Goal: Information Seeking & Learning: Compare options

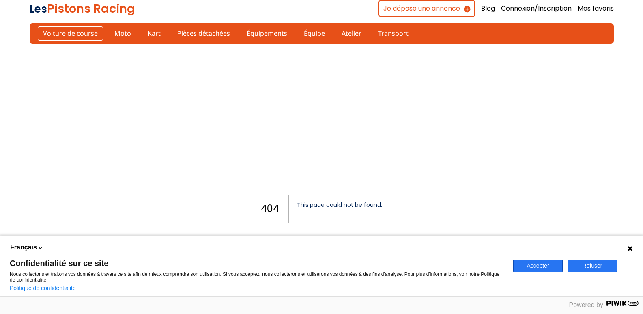
click at [44, 32] on link "Voiture de course" at bounding box center [70, 33] width 65 height 14
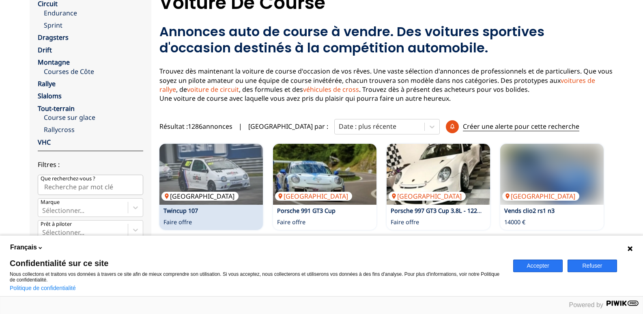
scroll to position [162, 0]
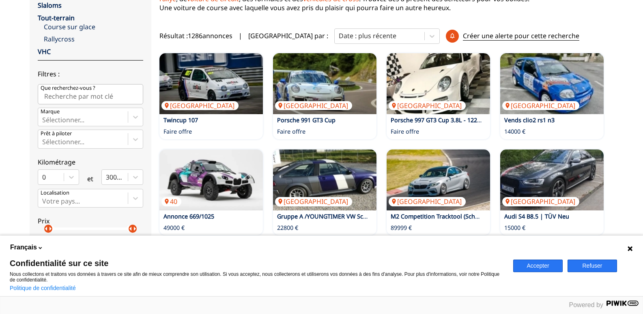
click at [589, 262] on button "Refuser" at bounding box center [593, 265] width 50 height 13
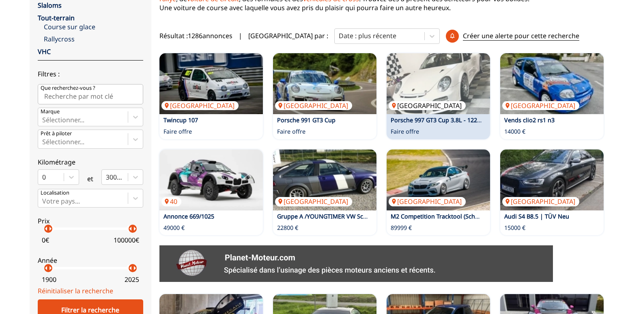
click at [433, 98] on img at bounding box center [438, 83] width 103 height 61
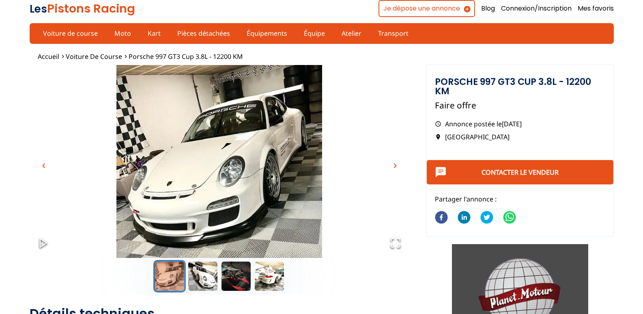
click at [392, 166] on span "chevron_right" at bounding box center [395, 166] width 10 height 10
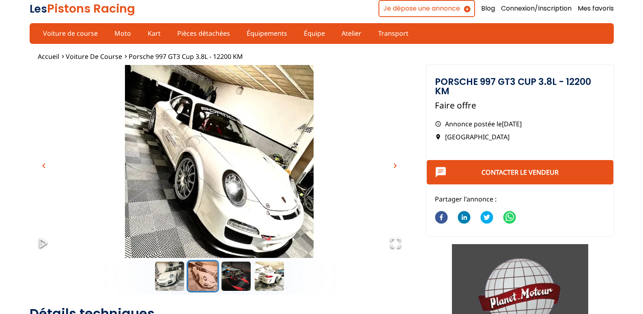
click at [392, 166] on span "chevron_right" at bounding box center [395, 166] width 10 height 10
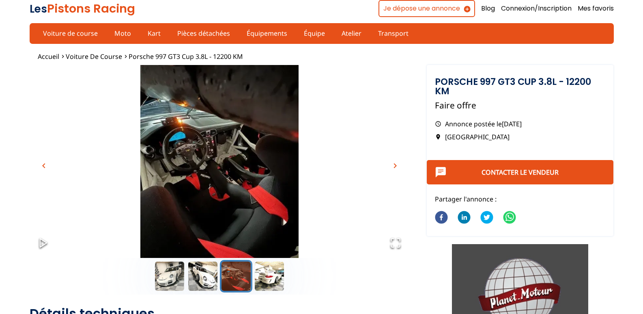
click at [392, 166] on span "chevron_right" at bounding box center [395, 166] width 10 height 10
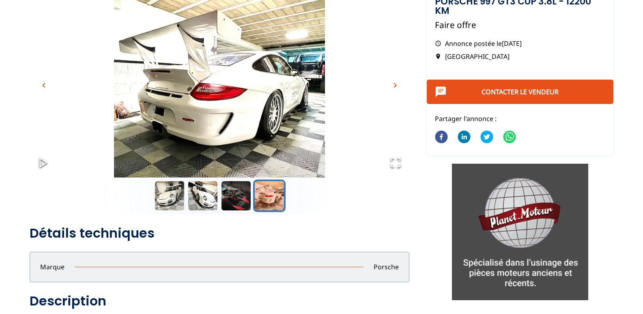
scroll to position [81, 0]
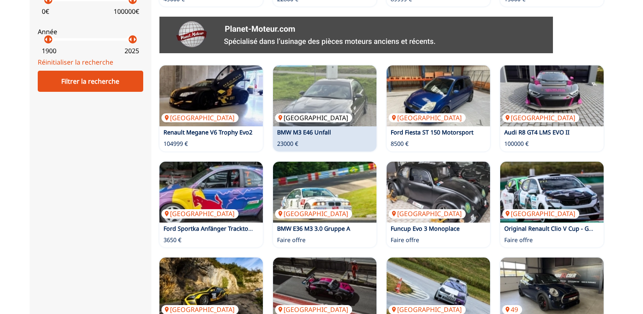
scroll to position [377, 0]
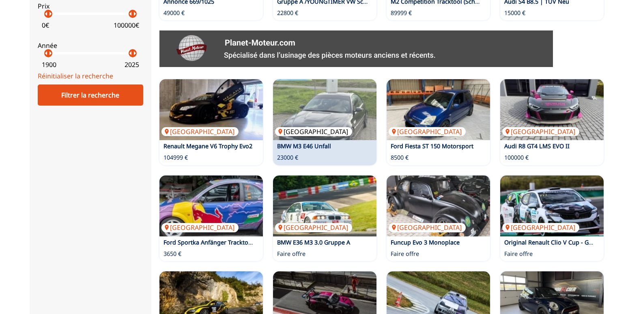
click at [332, 102] on img at bounding box center [324, 109] width 103 height 61
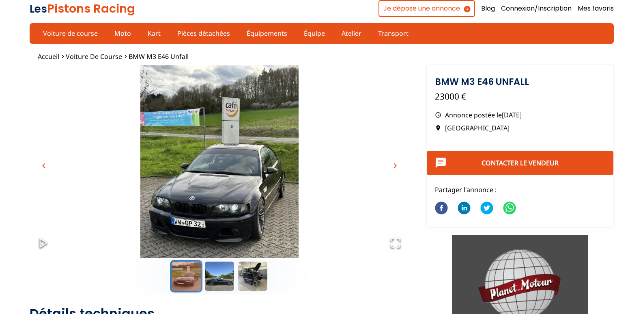
click at [395, 161] on span "chevron_right" at bounding box center [395, 166] width 10 height 10
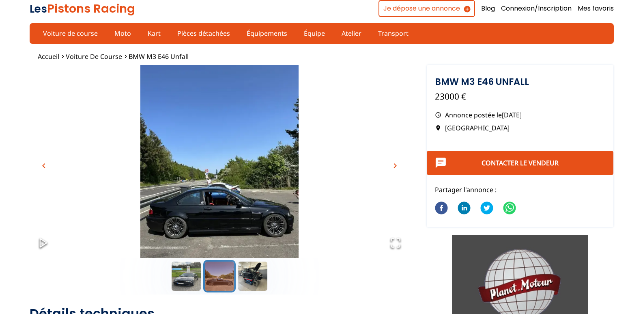
click at [395, 161] on span "chevron_right" at bounding box center [395, 166] width 10 height 10
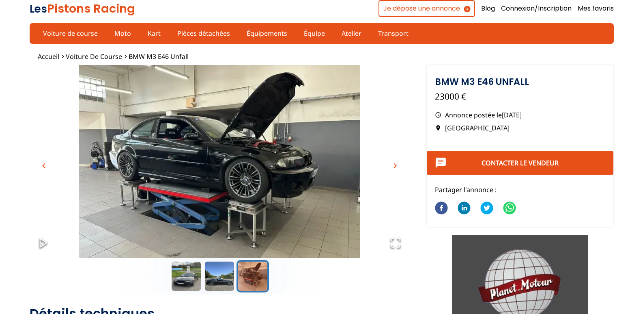
click at [395, 161] on span "chevron_right" at bounding box center [395, 166] width 10 height 10
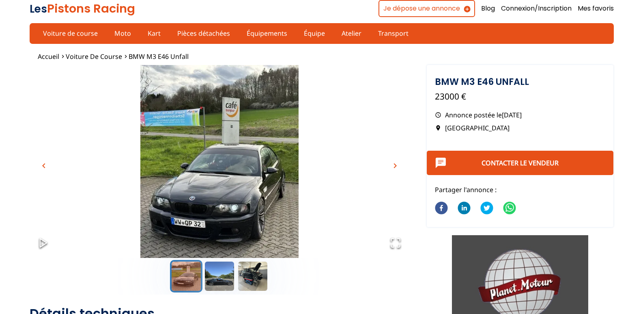
click at [395, 161] on span "chevron_right" at bounding box center [395, 166] width 10 height 10
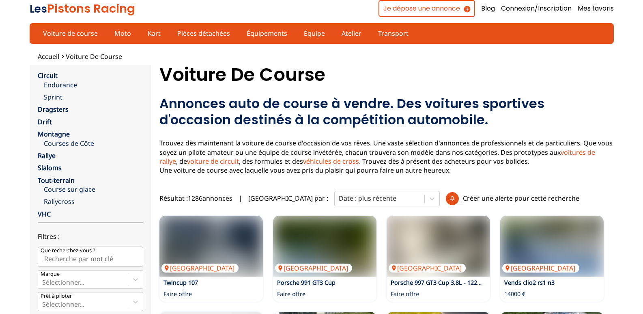
scroll to position [377, 0]
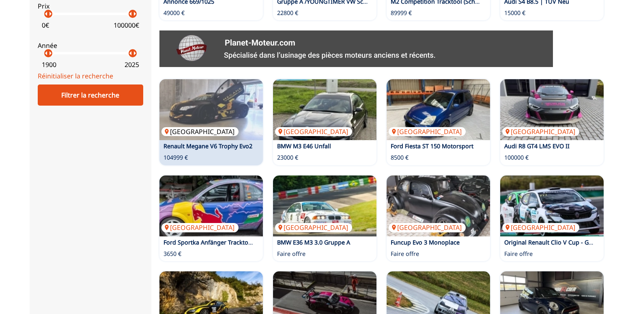
click at [221, 121] on img at bounding box center [211, 109] width 103 height 61
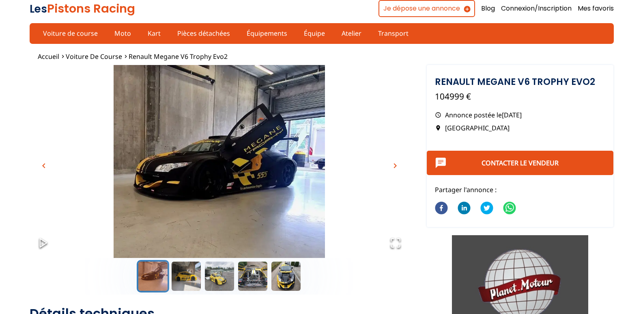
click at [396, 167] on span "chevron_right" at bounding box center [395, 166] width 10 height 10
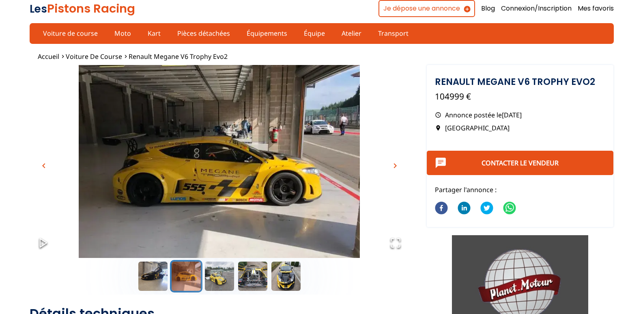
click at [396, 167] on span "chevron_right" at bounding box center [395, 166] width 10 height 10
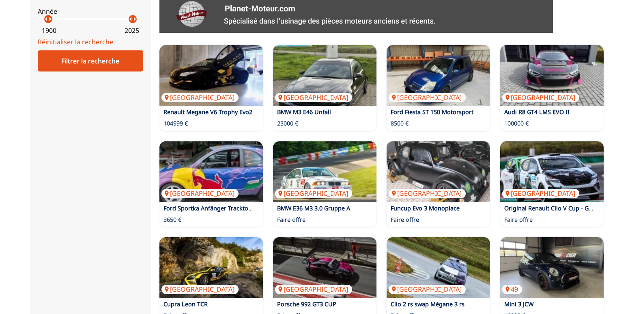
scroll to position [458, 0]
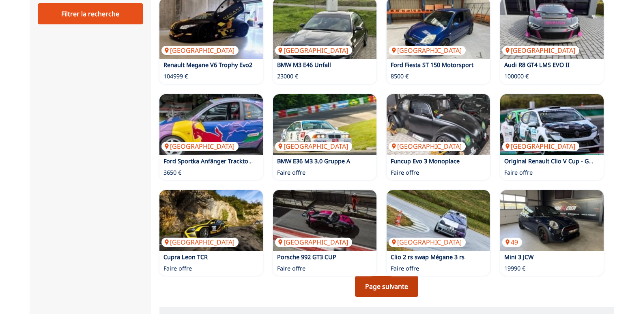
click at [381, 280] on link "Page suivante" at bounding box center [386, 286] width 63 height 21
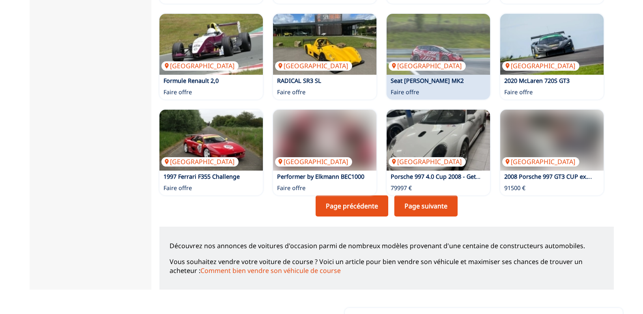
scroll to position [499, 0]
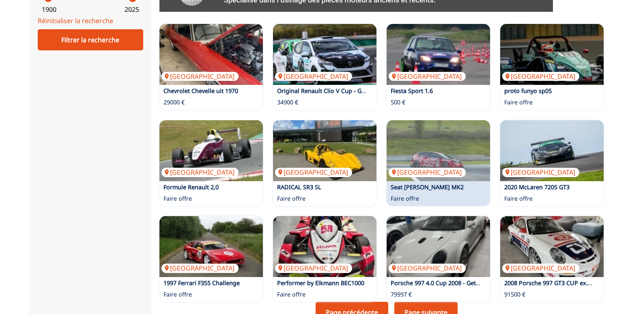
scroll to position [446, 0]
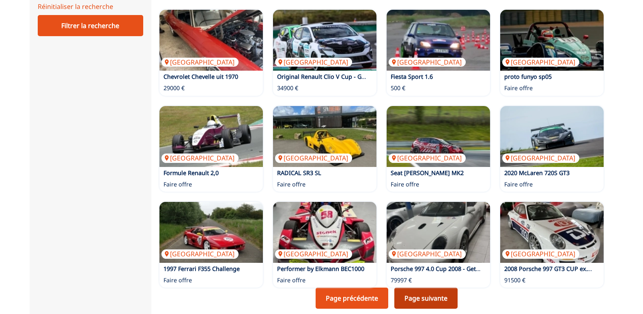
click at [432, 293] on link "Page suivante" at bounding box center [426, 297] width 63 height 21
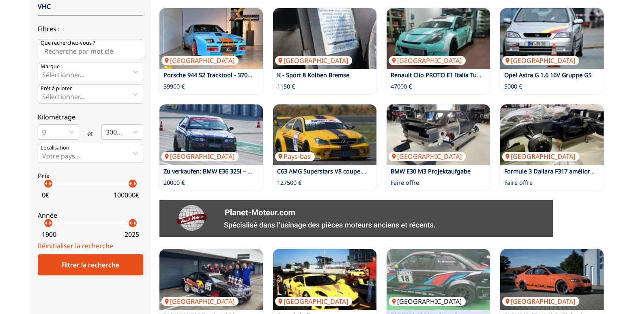
scroll to position [244, 0]
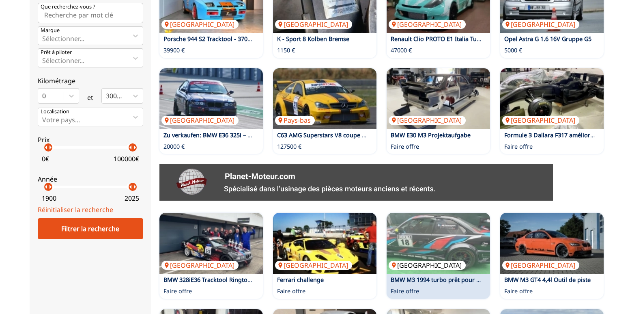
click at [445, 230] on img at bounding box center [438, 243] width 103 height 61
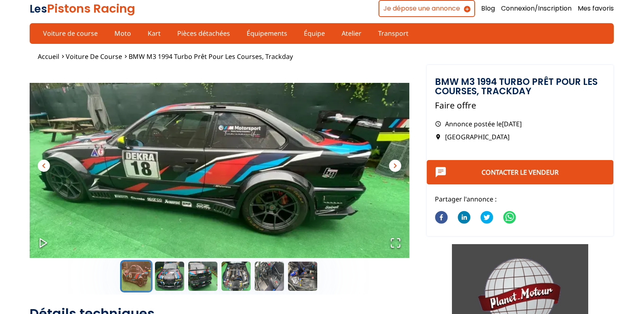
click at [397, 170] on span "chevron_right" at bounding box center [395, 166] width 10 height 10
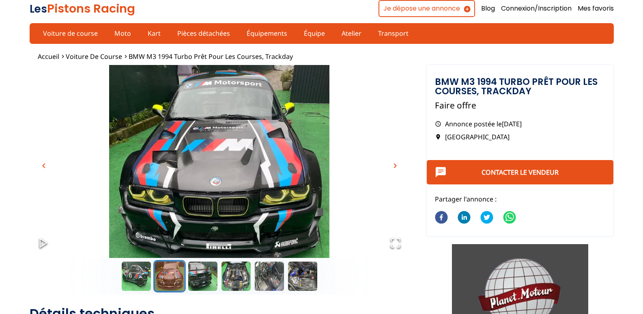
click at [397, 170] on span "chevron_right" at bounding box center [395, 166] width 10 height 10
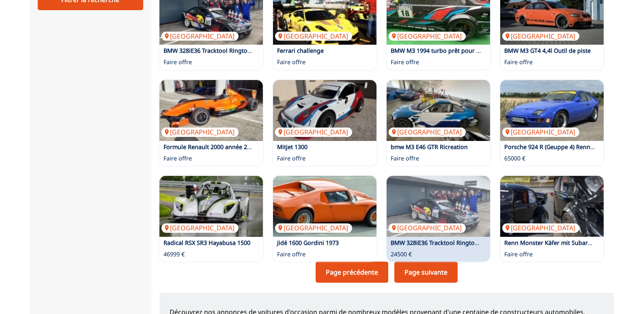
scroll to position [487, 0]
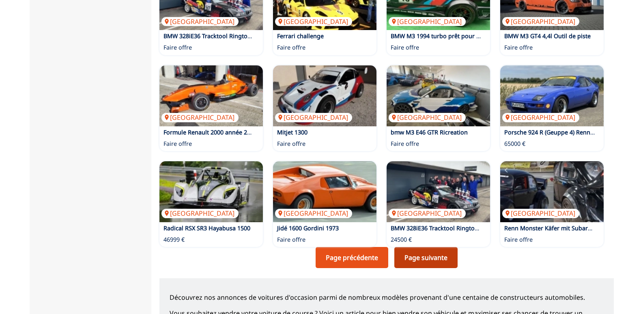
click at [426, 257] on link "Page suivante" at bounding box center [426, 257] width 63 height 21
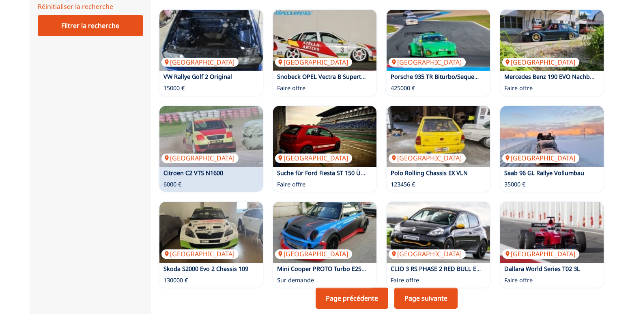
scroll to position [528, 0]
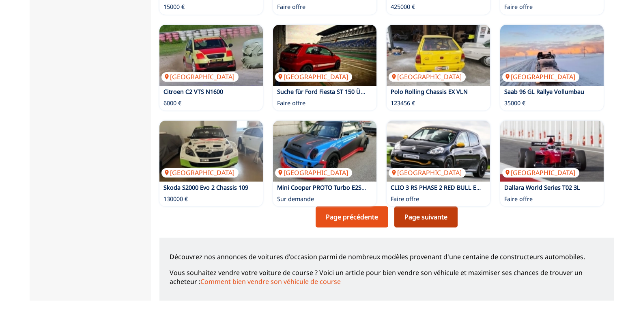
click at [422, 219] on link "Page suivante" at bounding box center [426, 216] width 63 height 21
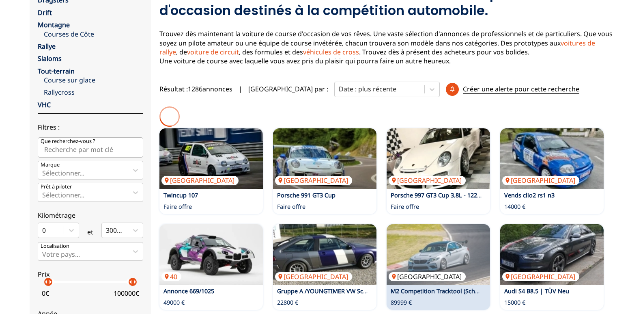
scroll to position [122, 0]
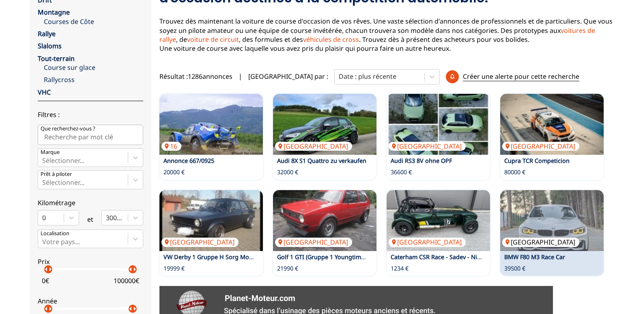
click at [550, 217] on img at bounding box center [551, 220] width 103 height 61
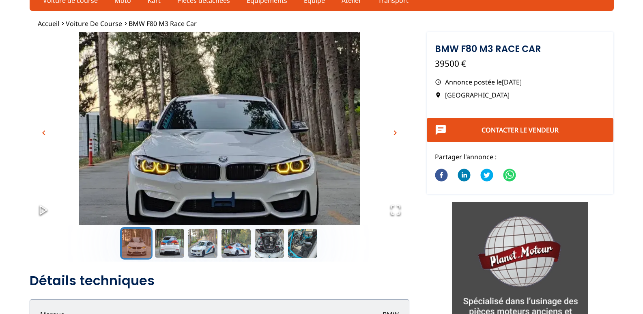
scroll to position [14, 0]
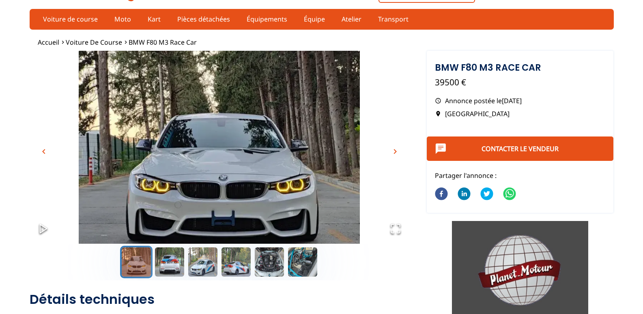
click at [389, 153] on button "chevron_right" at bounding box center [395, 151] width 12 height 12
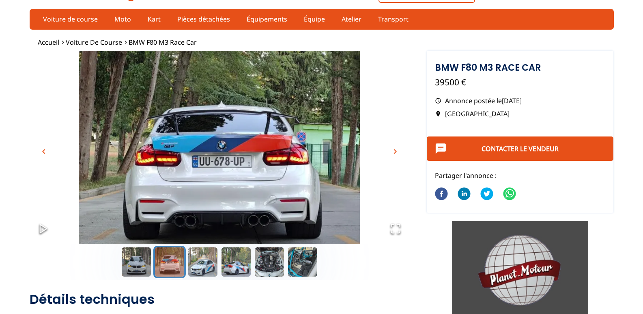
click at [389, 153] on button "chevron_right" at bounding box center [395, 151] width 12 height 12
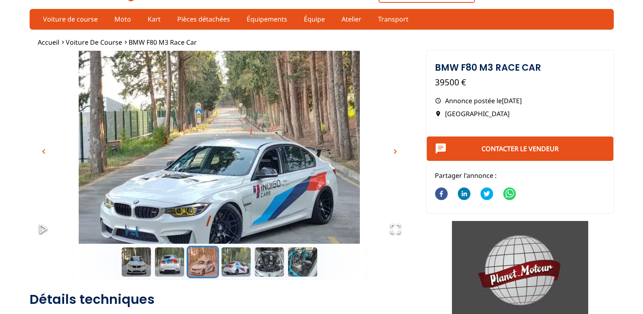
click at [389, 153] on button "chevron_right" at bounding box center [395, 151] width 12 height 12
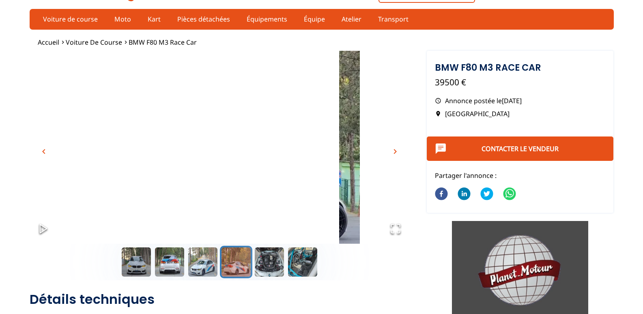
click at [389, 153] on button "chevron_right" at bounding box center [395, 151] width 12 height 12
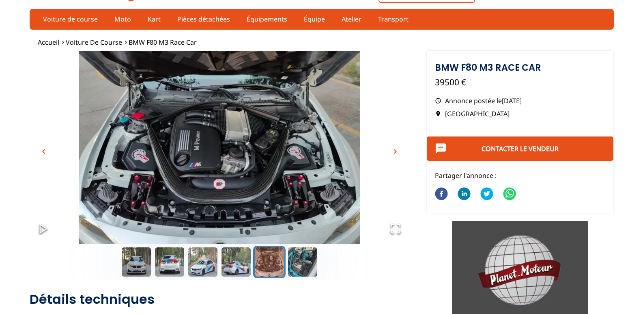
click at [389, 153] on button "chevron_right" at bounding box center [395, 151] width 12 height 12
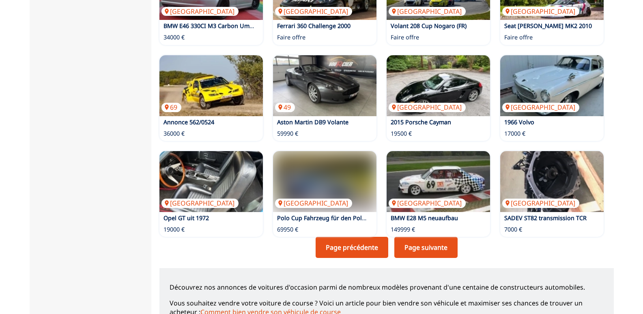
scroll to position [501, 0]
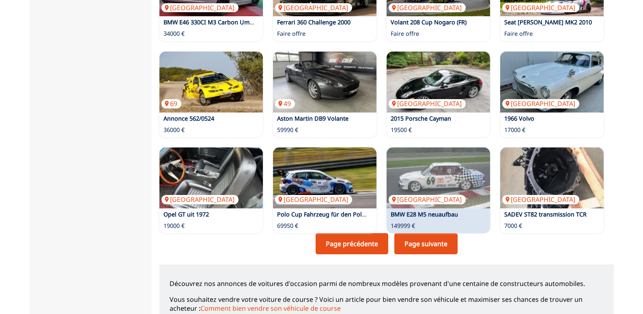
click at [412, 247] on link "Page suivante" at bounding box center [426, 243] width 63 height 21
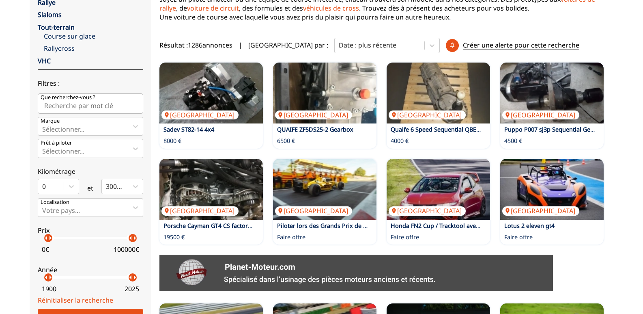
scroll to position [162, 0]
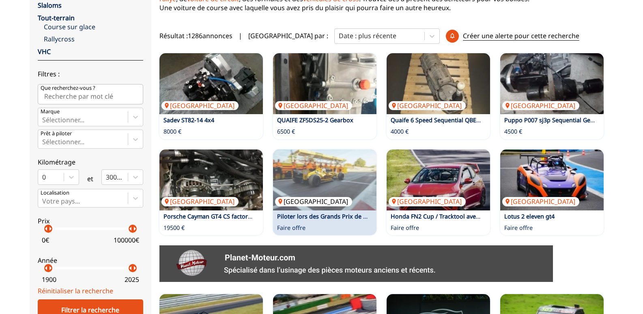
click at [355, 192] on img at bounding box center [324, 179] width 103 height 61
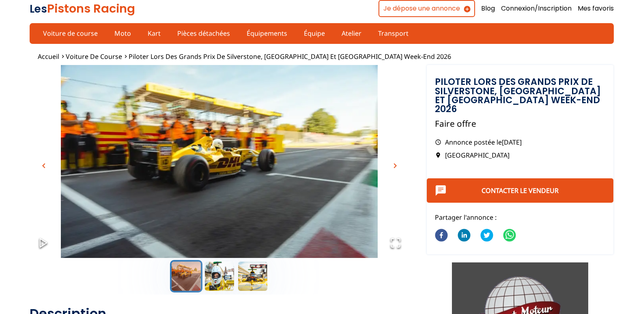
click at [401, 162] on img "Go to Slide 1" at bounding box center [220, 170] width 380 height 211
click at [403, 162] on img "Go to Slide 1" at bounding box center [220, 170] width 380 height 211
click at [391, 168] on span "chevron_right" at bounding box center [395, 166] width 10 height 10
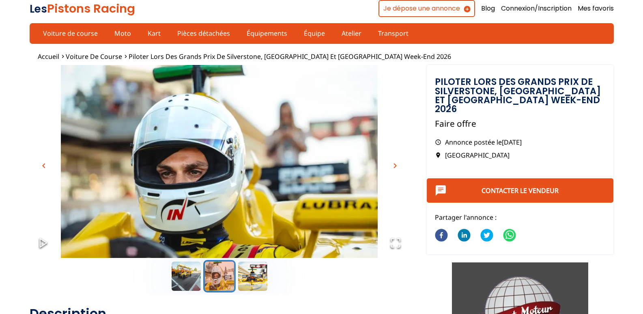
click at [391, 168] on span "chevron_right" at bounding box center [395, 166] width 10 height 10
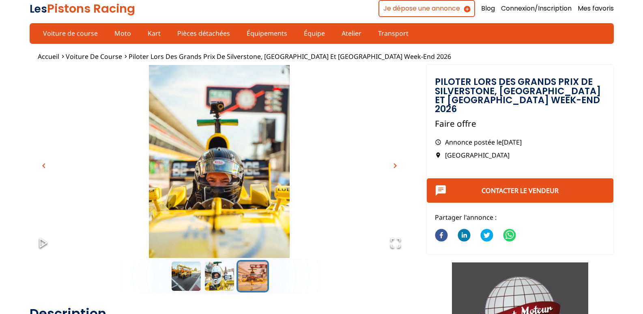
click at [391, 168] on span "chevron_right" at bounding box center [395, 166] width 10 height 10
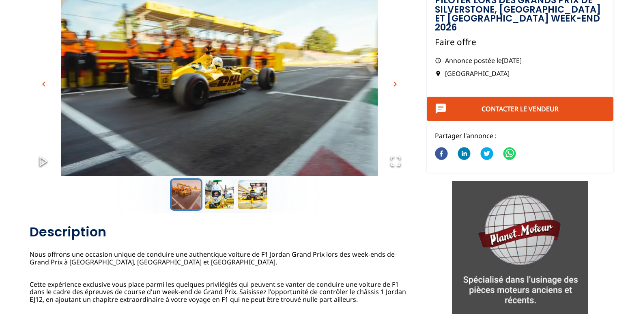
scroll to position [122, 0]
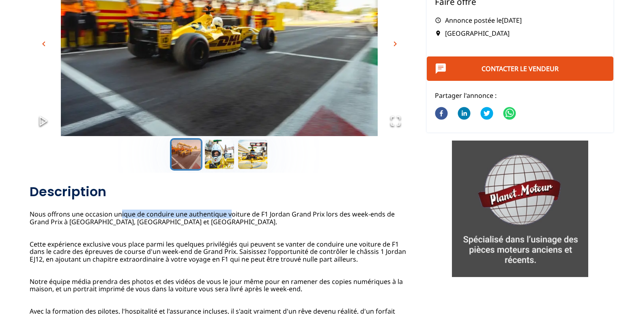
drag, startPoint x: 121, startPoint y: 216, endPoint x: 232, endPoint y: 218, distance: 111.6
click at [232, 218] on div "Piloter lors des Grands Prix de Silverstone, Spa-Francorchamps et Monza Week-en…" at bounding box center [220, 264] width 380 height 162
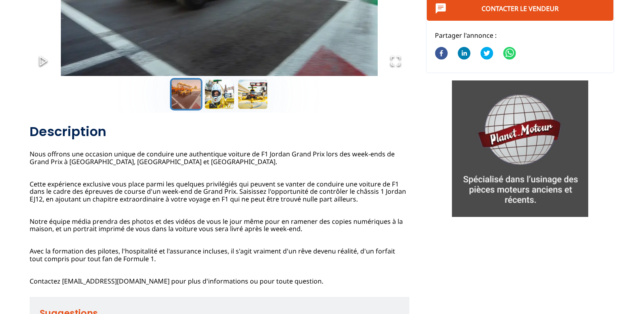
scroll to position [203, 0]
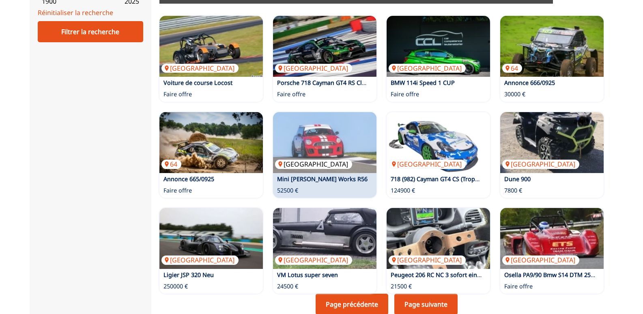
scroll to position [460, 0]
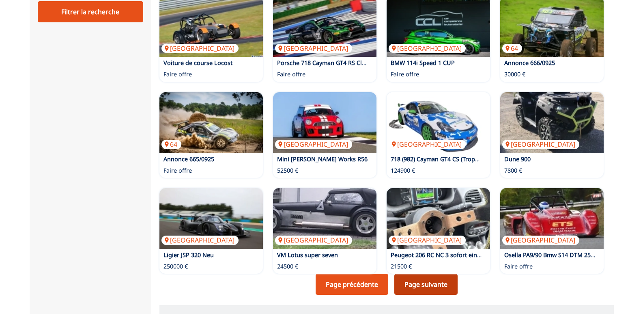
click at [412, 287] on link "Page suivante" at bounding box center [426, 284] width 63 height 21
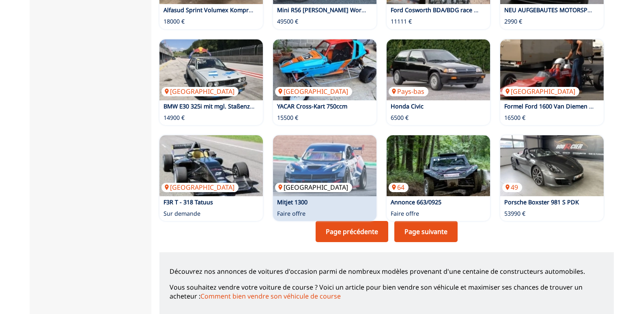
scroll to position [528, 0]
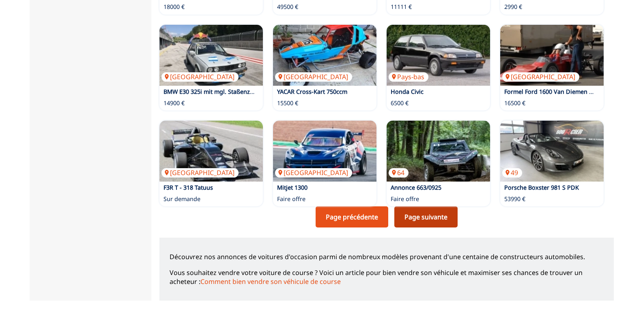
click at [407, 213] on link "Page suivante" at bounding box center [426, 216] width 63 height 21
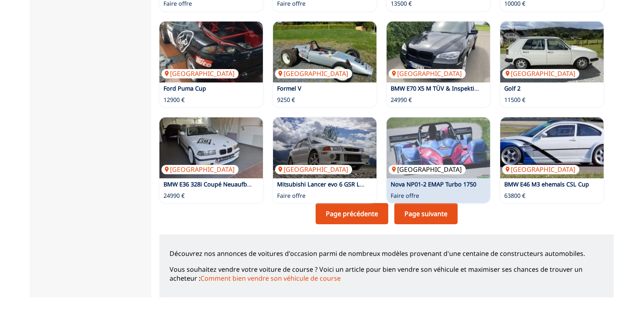
scroll to position [528, 0]
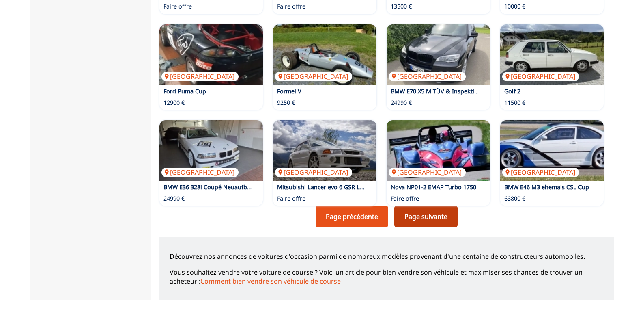
click at [441, 215] on link "Page suivante" at bounding box center [426, 216] width 63 height 21
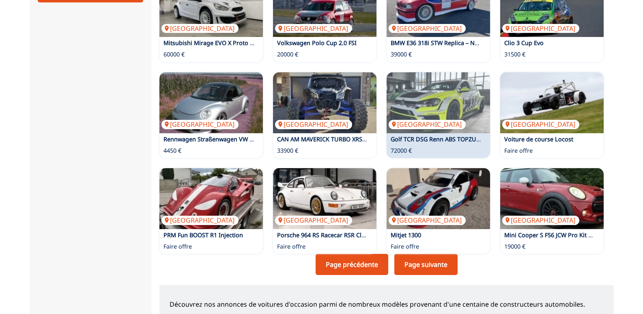
scroll to position [487, 0]
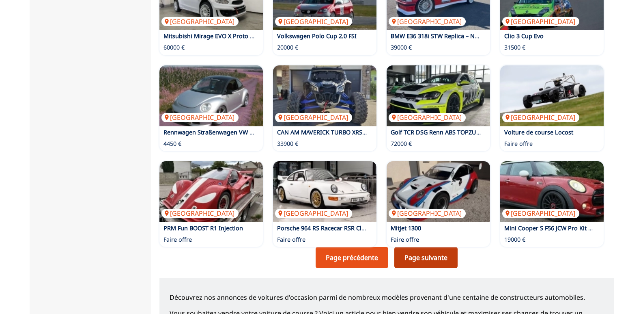
click at [424, 258] on link "Page suivante" at bounding box center [426, 257] width 63 height 21
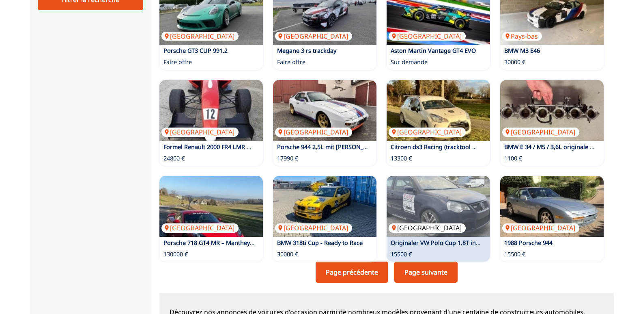
scroll to position [487, 0]
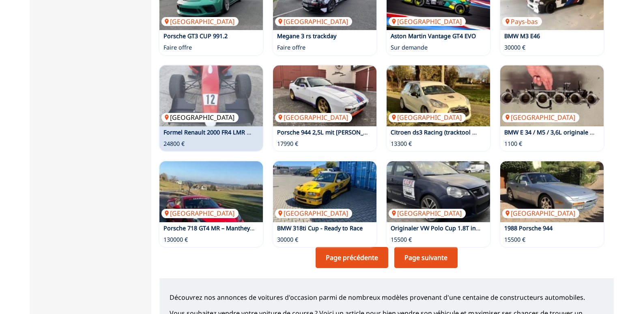
click at [218, 98] on img at bounding box center [211, 95] width 103 height 61
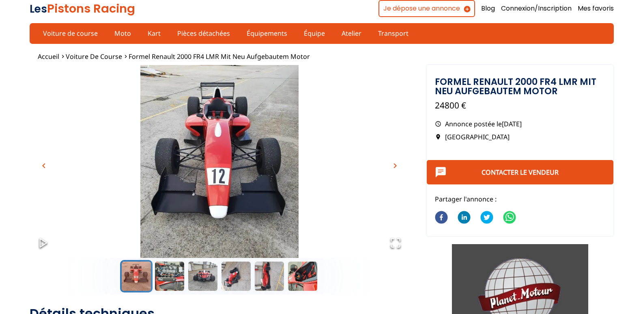
click at [401, 160] on img "Go to Slide 1" at bounding box center [220, 170] width 380 height 211
click at [381, 160] on img "Go to Slide 1" at bounding box center [220, 170] width 380 height 211
click at [395, 165] on span "chevron_right" at bounding box center [395, 166] width 10 height 10
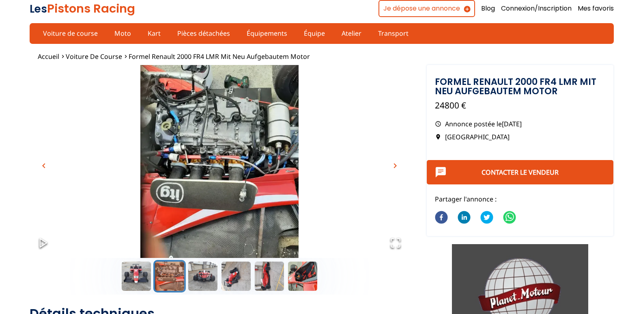
click at [395, 165] on span "chevron_right" at bounding box center [395, 166] width 10 height 10
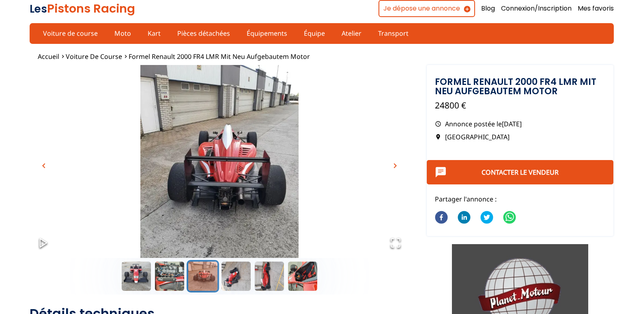
click at [395, 165] on span "chevron_right" at bounding box center [395, 166] width 10 height 10
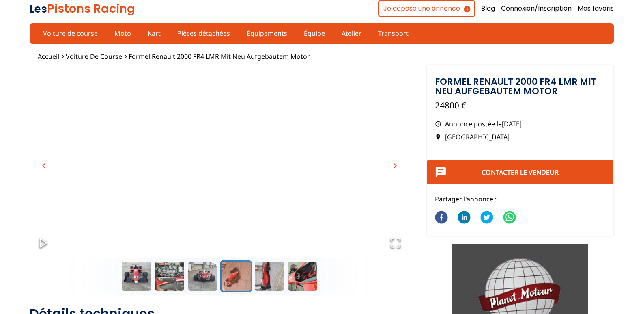
click at [395, 165] on span "chevron_right" at bounding box center [395, 166] width 10 height 10
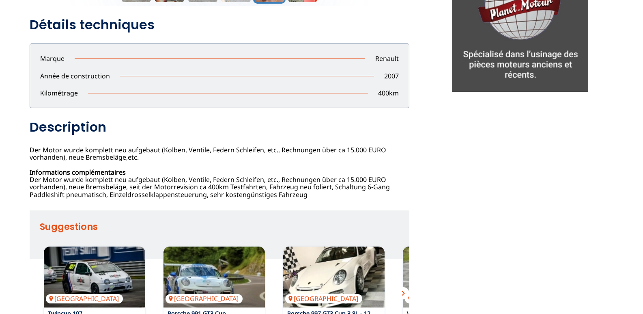
scroll to position [325, 0]
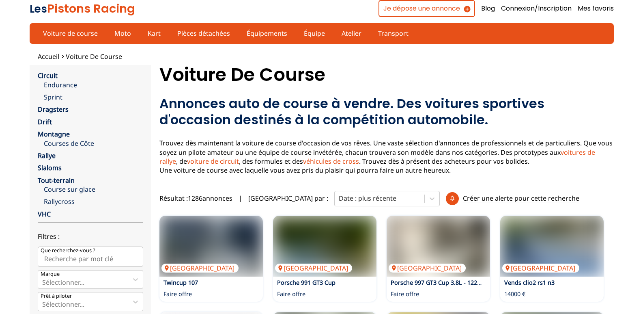
scroll to position [487, 0]
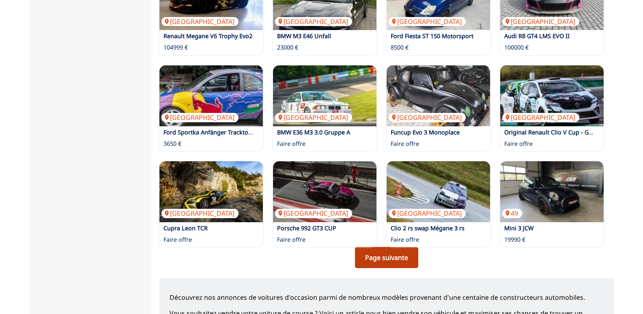
click at [385, 253] on link "Page suivante" at bounding box center [386, 257] width 63 height 21
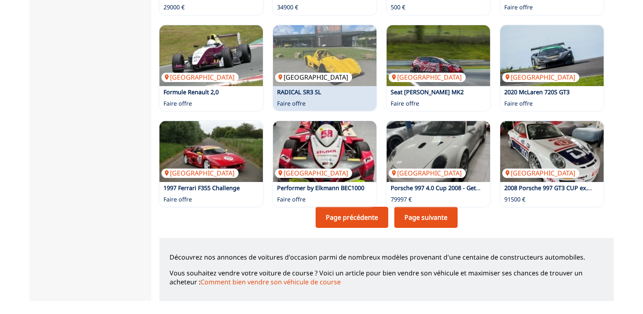
scroll to position [528, 0]
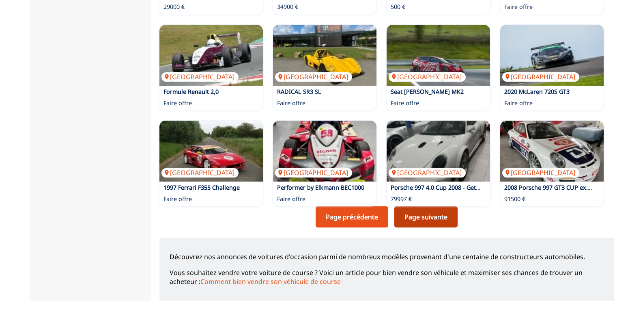
click at [439, 221] on link "Page suivante" at bounding box center [426, 216] width 63 height 21
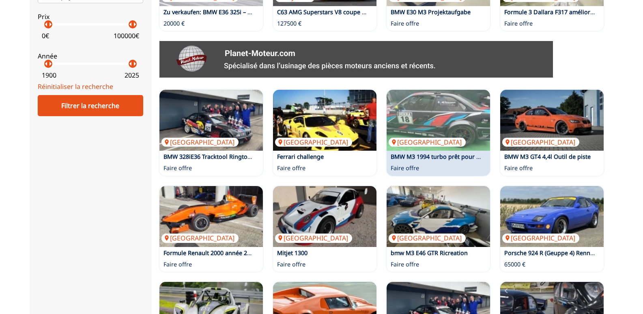
scroll to position [488, 0]
